Goal: Task Accomplishment & Management: Manage account settings

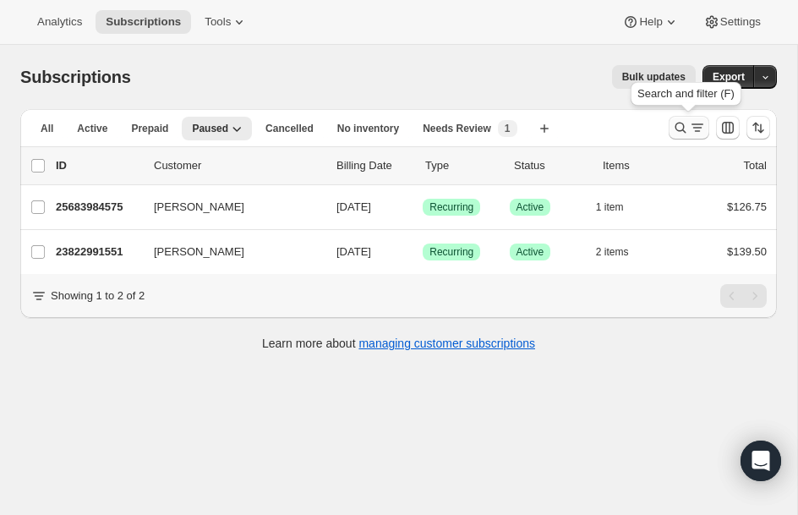
click at [683, 123] on icon "Search and filter results" at bounding box center [680, 127] width 17 height 17
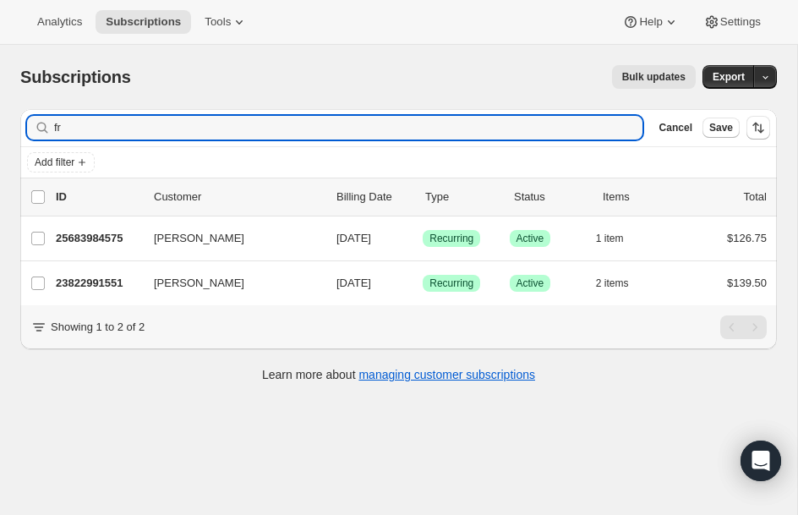
type input "f"
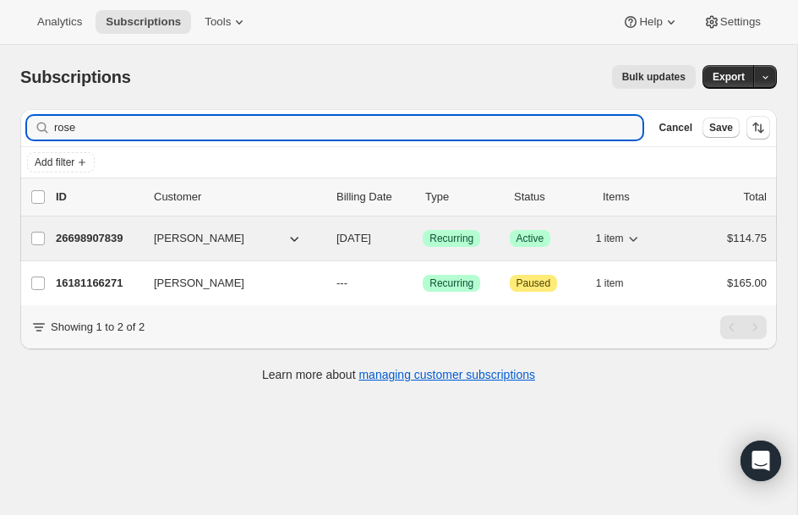
type input "rose"
click at [95, 237] on p "26698907839" at bounding box center [98, 238] width 84 height 17
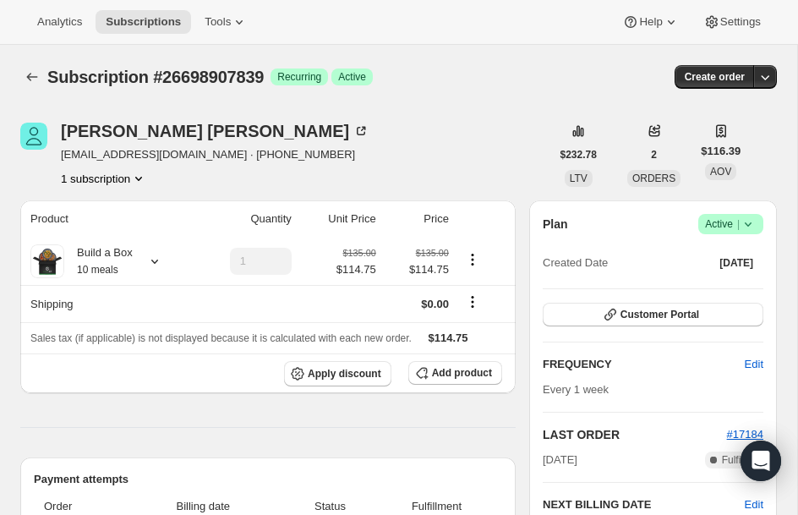
click at [744, 234] on div "Plan Success Active | Created Date [DATE]" at bounding box center [652, 244] width 221 height 61
click at [765, 218] on div "Plan Success Active | Created Date [DATE] Customer Portal FREQUENCY Edit Every …" at bounding box center [653, 460] width 248 height 521
click at [759, 223] on span "Success Active |" at bounding box center [730, 224] width 65 height 20
click at [730, 267] on button "Pause subscription" at bounding box center [726, 256] width 106 height 27
